Goal: Check status

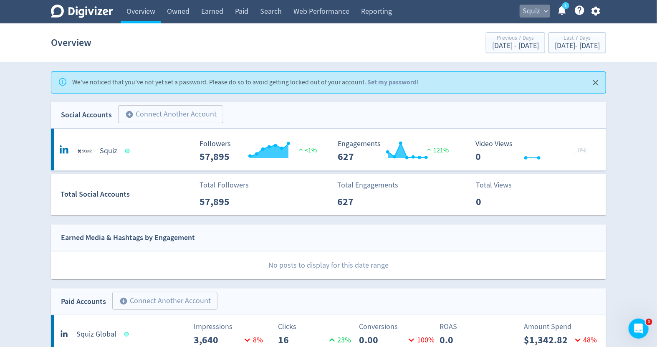
click at [529, 13] on span "Squiz" at bounding box center [532, 11] width 18 height 13
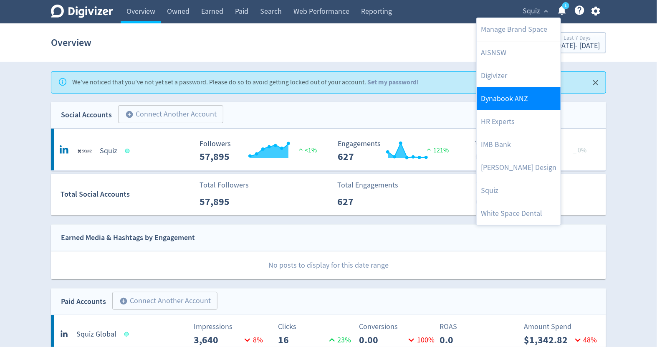
click at [512, 109] on link "Dynabook ANZ" at bounding box center [519, 98] width 84 height 23
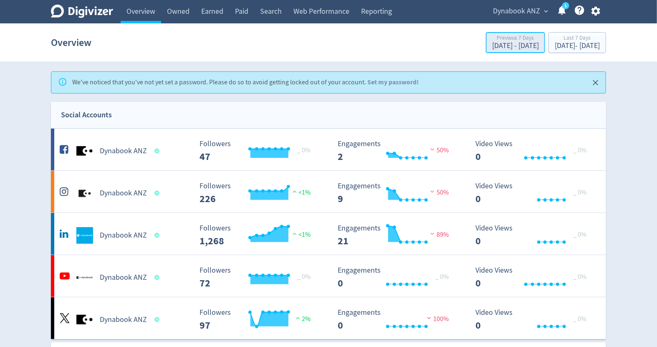
click at [492, 43] on div "[DATE] - [DATE]" at bounding box center [515, 46] width 47 height 8
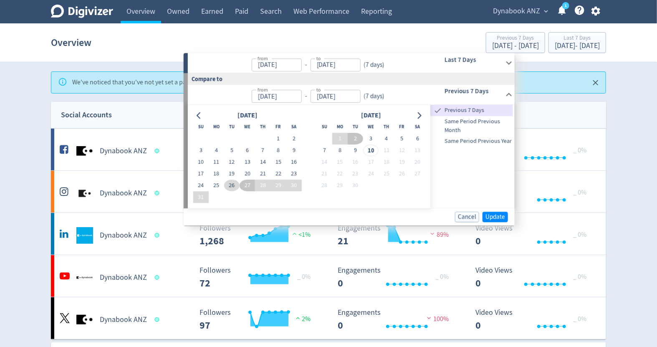
click at [228, 186] on button "26" at bounding box center [231, 186] width 15 height 12
type input "[DATE]"
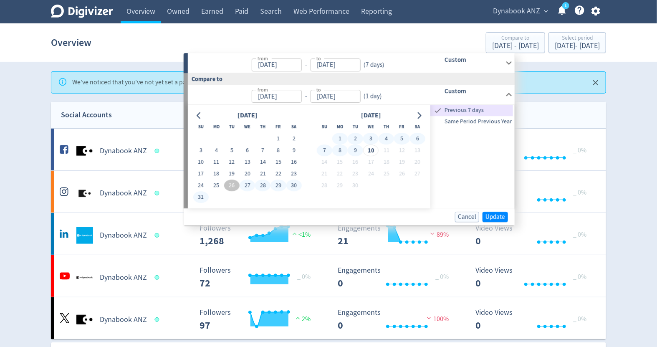
click at [357, 150] on button "9" at bounding box center [355, 150] width 15 height 12
type input "[DATE]"
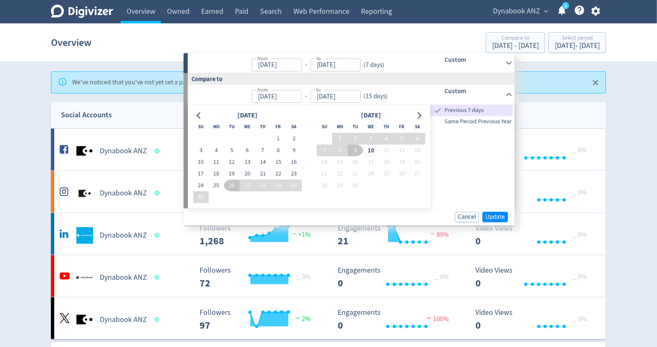
click at [357, 150] on button "9" at bounding box center [355, 150] width 15 height 12
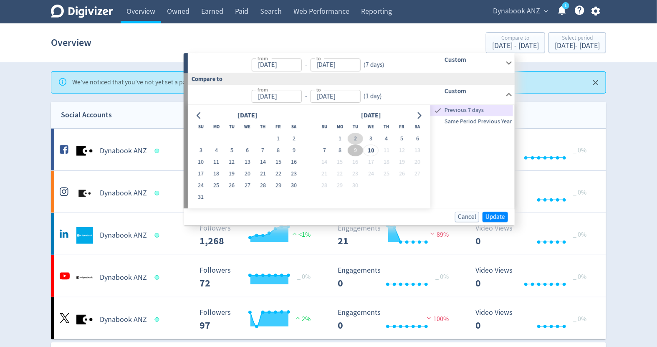
click at [359, 139] on button "2" at bounding box center [355, 139] width 15 height 12
type input "[DATE]"
click at [454, 108] on span "Previous 7 days" at bounding box center [478, 110] width 70 height 9
type input "[DATE]"
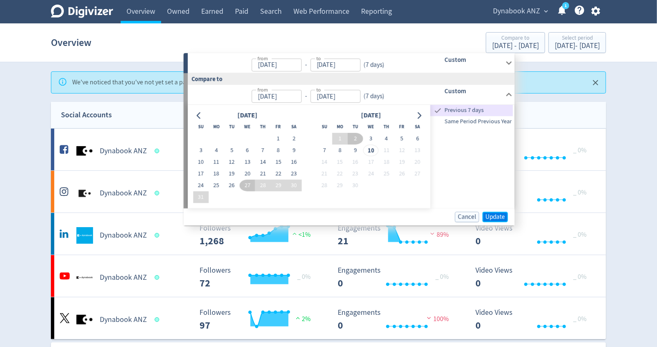
click at [493, 214] on span "Update" at bounding box center [496, 217] width 20 height 6
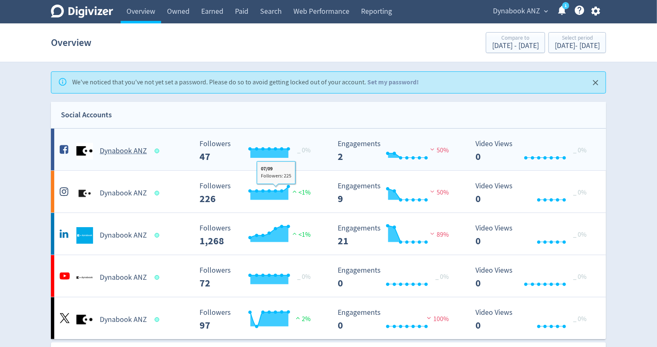
click at [305, 154] on rect "\a Followers\a ---\a" at bounding box center [258, 151] width 125 height 22
